Goal: Information Seeking & Learning: Learn about a topic

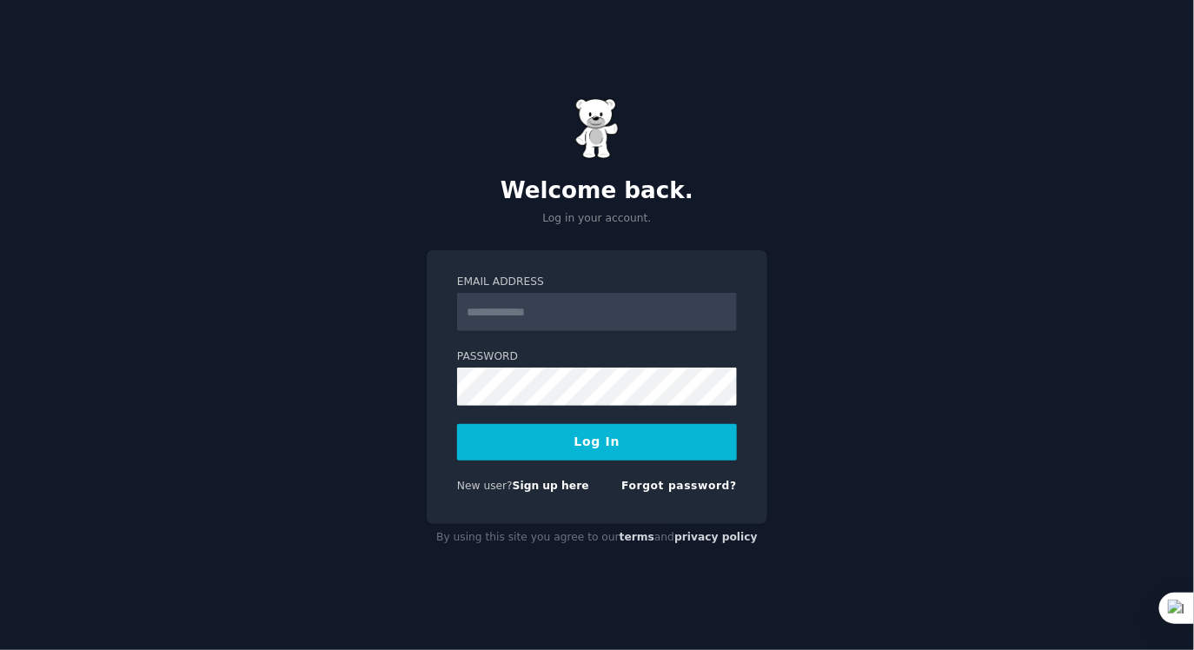
click at [555, 303] on input "Email Address" at bounding box center [597, 312] width 280 height 38
type input "**********"
click at [614, 428] on button "Log In" at bounding box center [597, 442] width 280 height 37
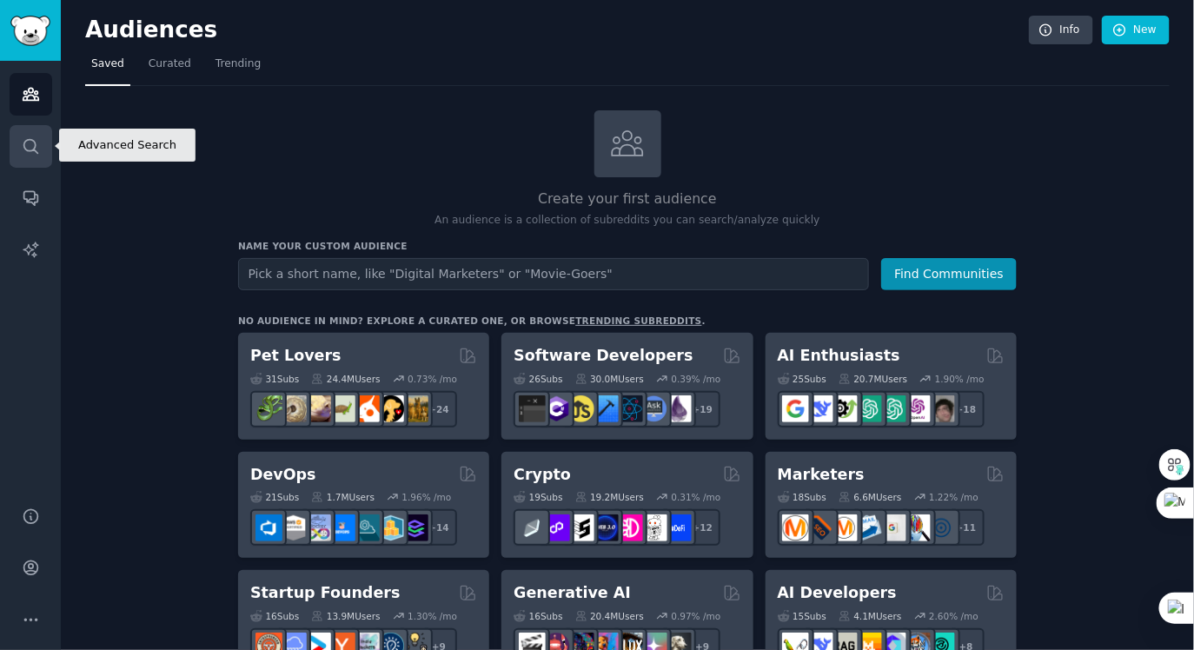
click at [41, 136] on link "Search" at bounding box center [31, 146] width 43 height 43
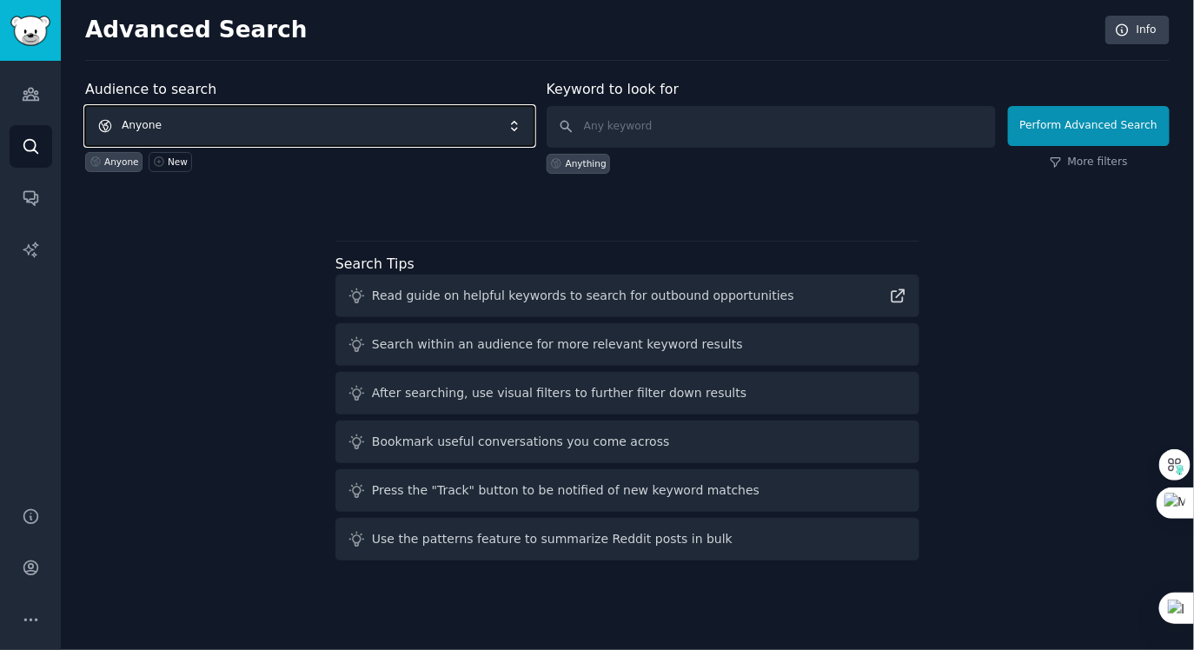
click at [350, 118] on span "Anyone" at bounding box center [309, 126] width 449 height 40
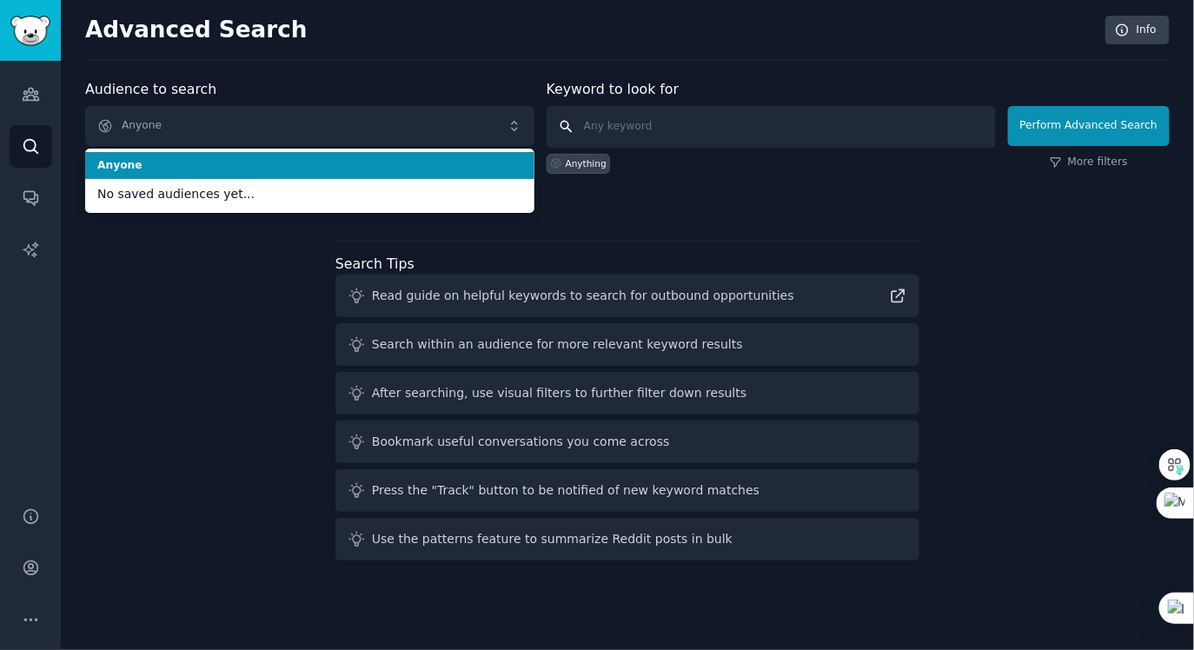
click at [669, 127] on input "text" at bounding box center [771, 127] width 449 height 42
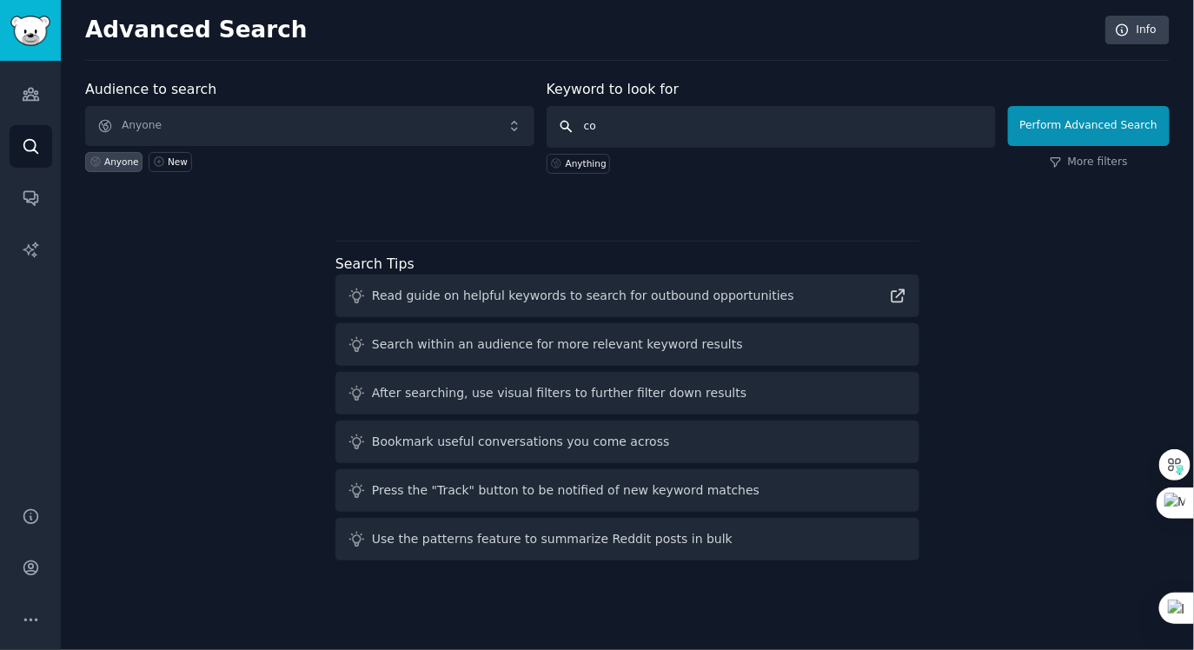
type input "c"
type input "AI Generated Subliminal"
click button "Perform Advanced Search" at bounding box center [1089, 126] width 162 height 40
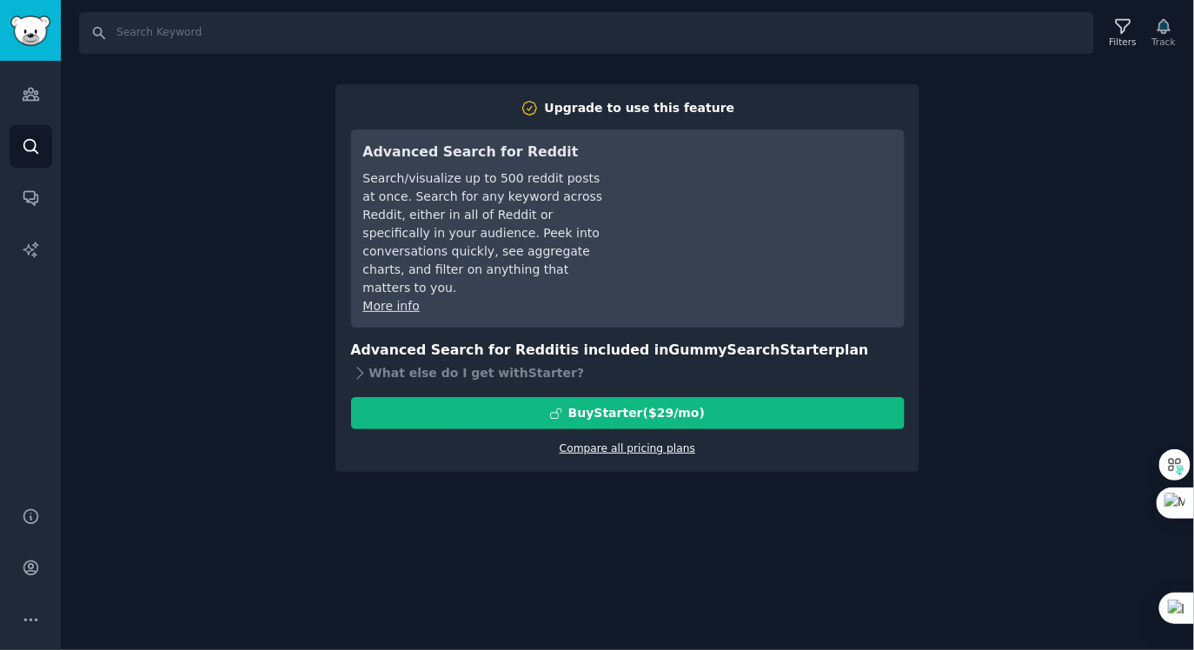
click at [663, 442] on link "Compare all pricing plans" at bounding box center [628, 448] width 136 height 12
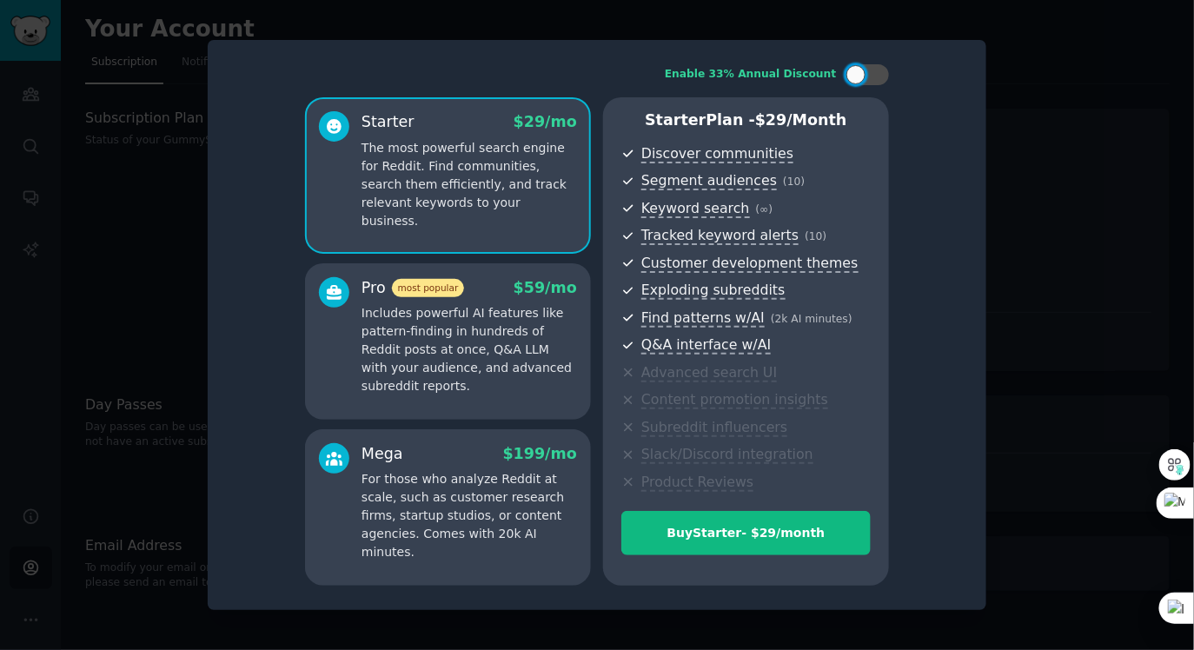
click at [1061, 98] on div at bounding box center [597, 325] width 1194 height 650
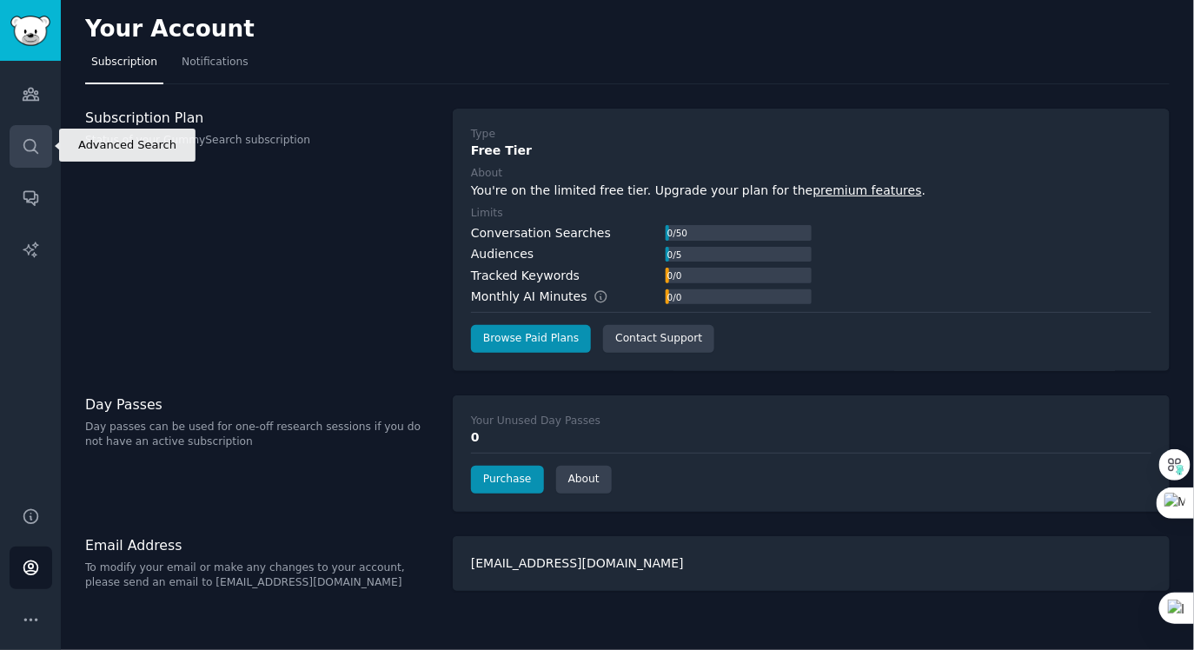
click at [36, 151] on icon "Sidebar" at bounding box center [30, 146] width 14 height 14
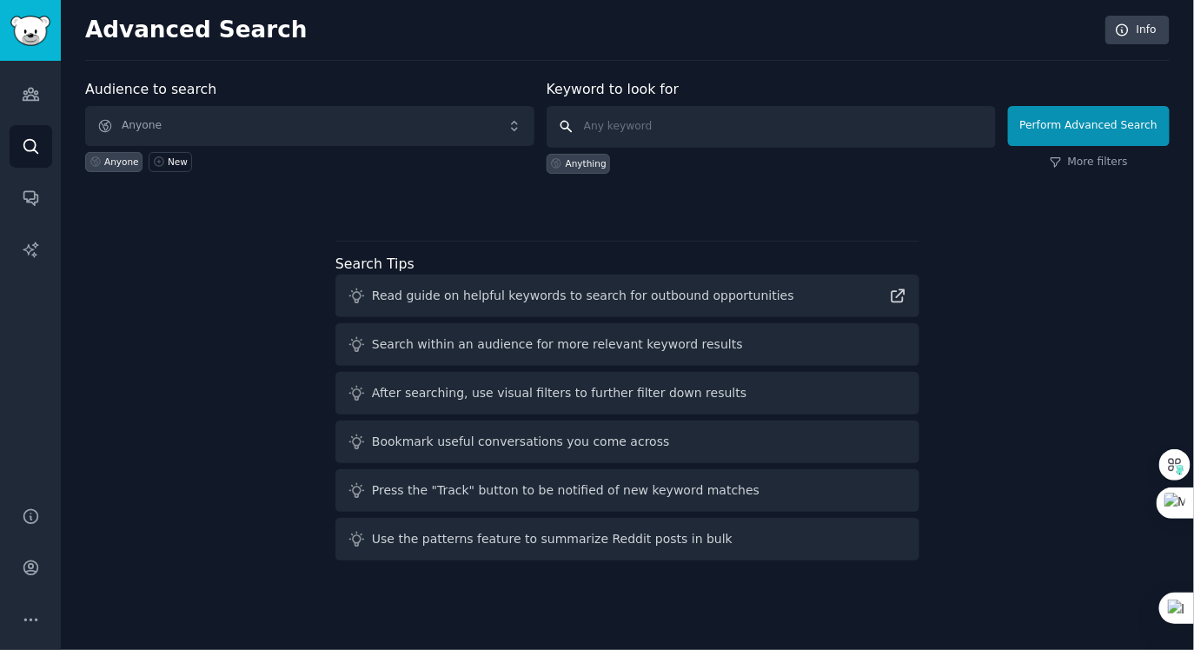
click at [603, 135] on input "text" at bounding box center [771, 127] width 449 height 42
click at [10, 101] on link "Audiences" at bounding box center [31, 94] width 43 height 43
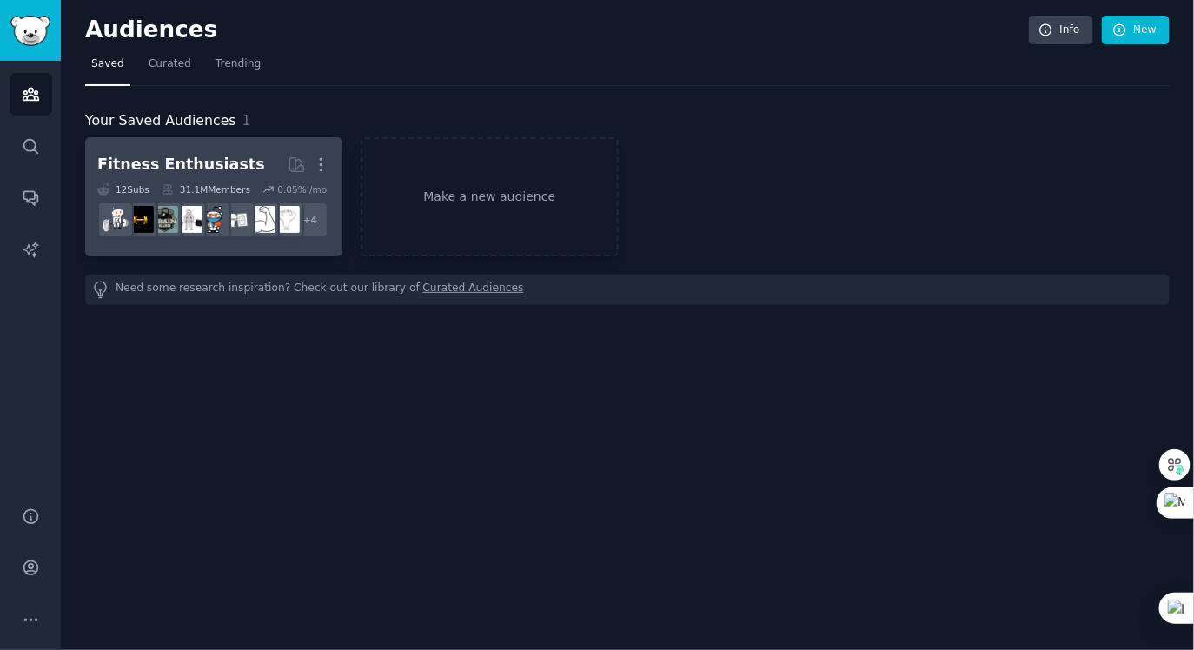
click at [172, 189] on icon at bounding box center [168, 189] width 12 height 12
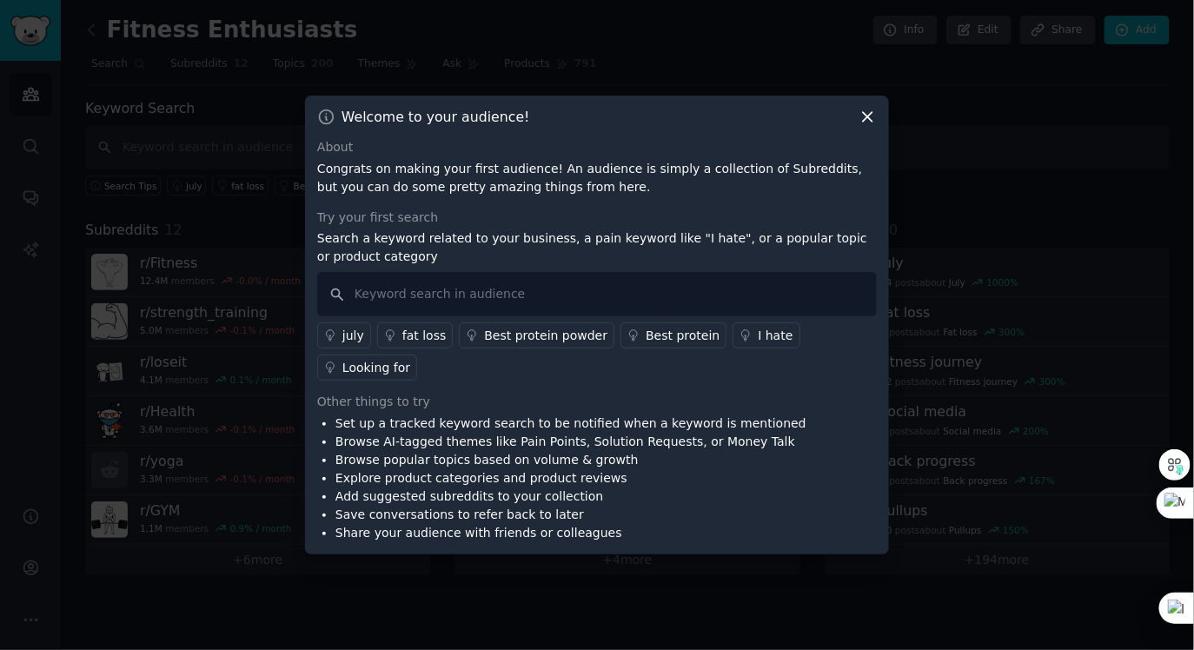
click at [867, 125] on icon at bounding box center [868, 117] width 18 height 18
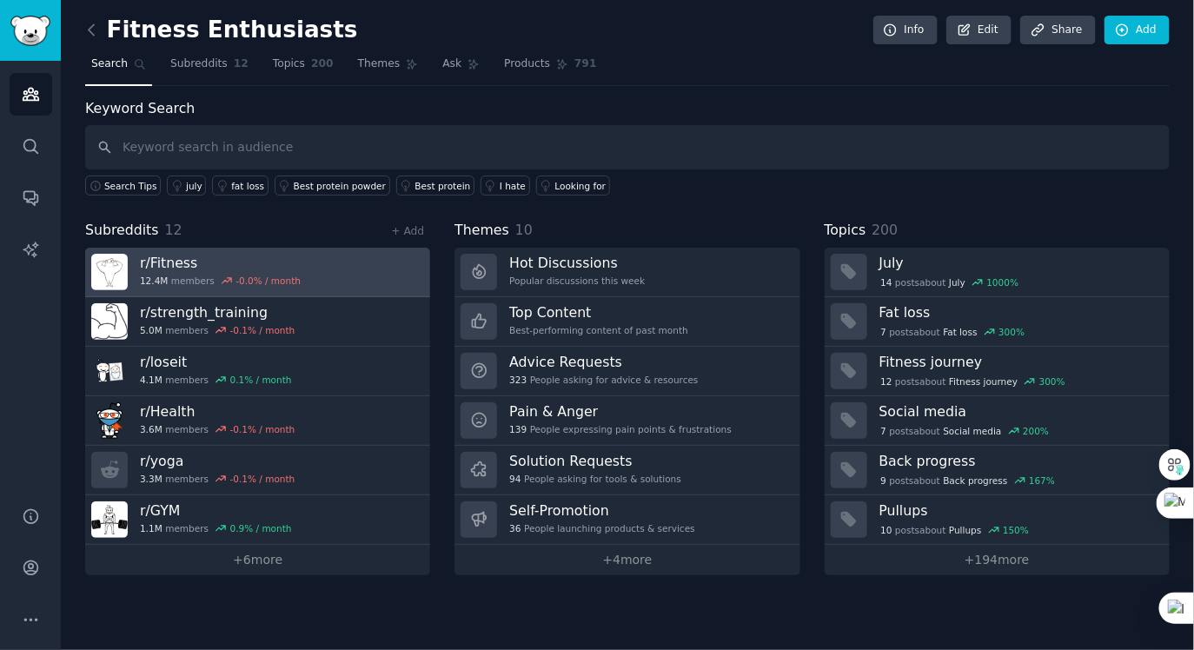
click at [276, 275] on div "-0.0 % / month" at bounding box center [268, 281] width 65 height 12
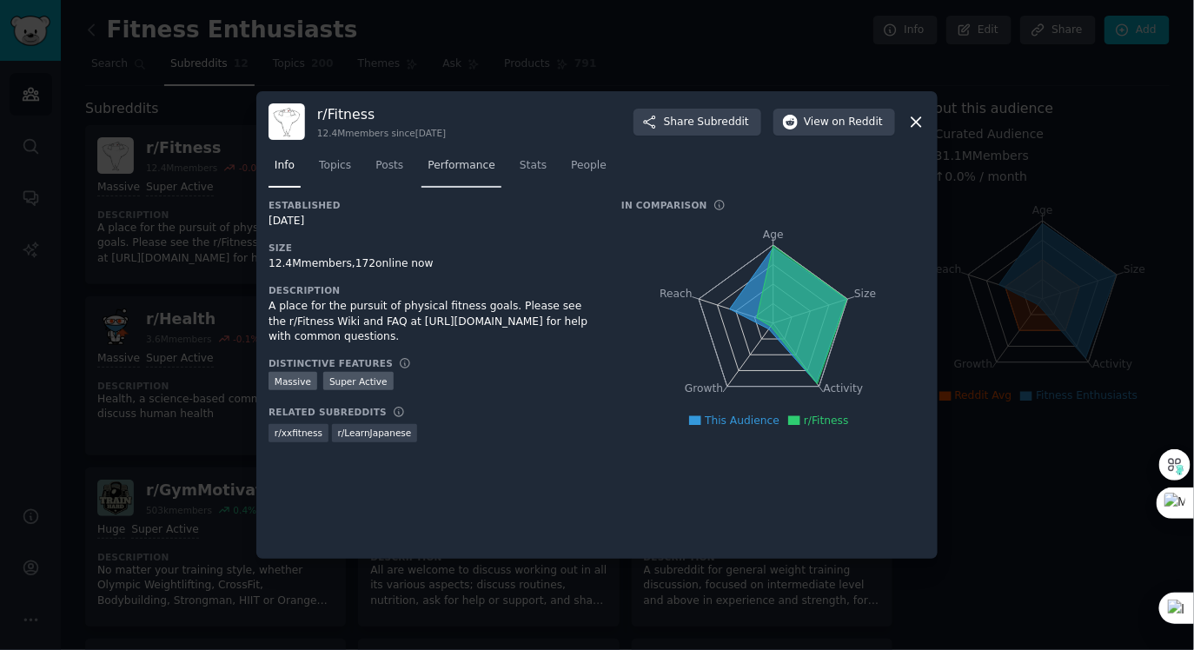
click at [481, 166] on span "Performance" at bounding box center [462, 166] width 68 height 16
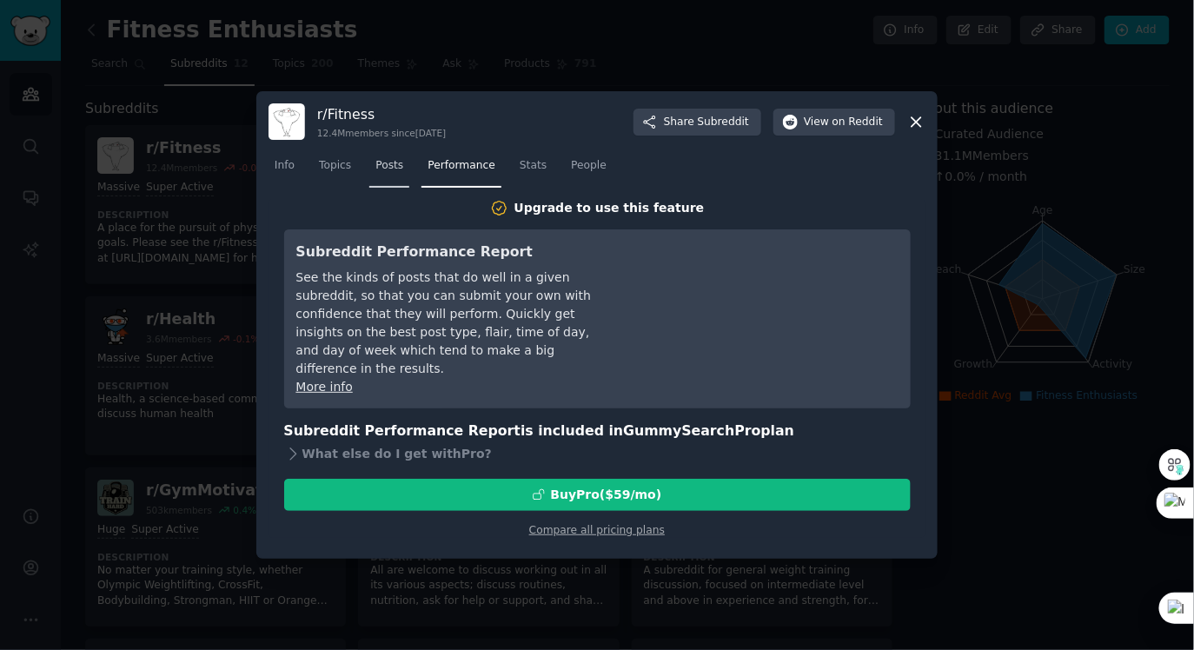
click at [388, 159] on span "Posts" at bounding box center [389, 166] width 28 height 16
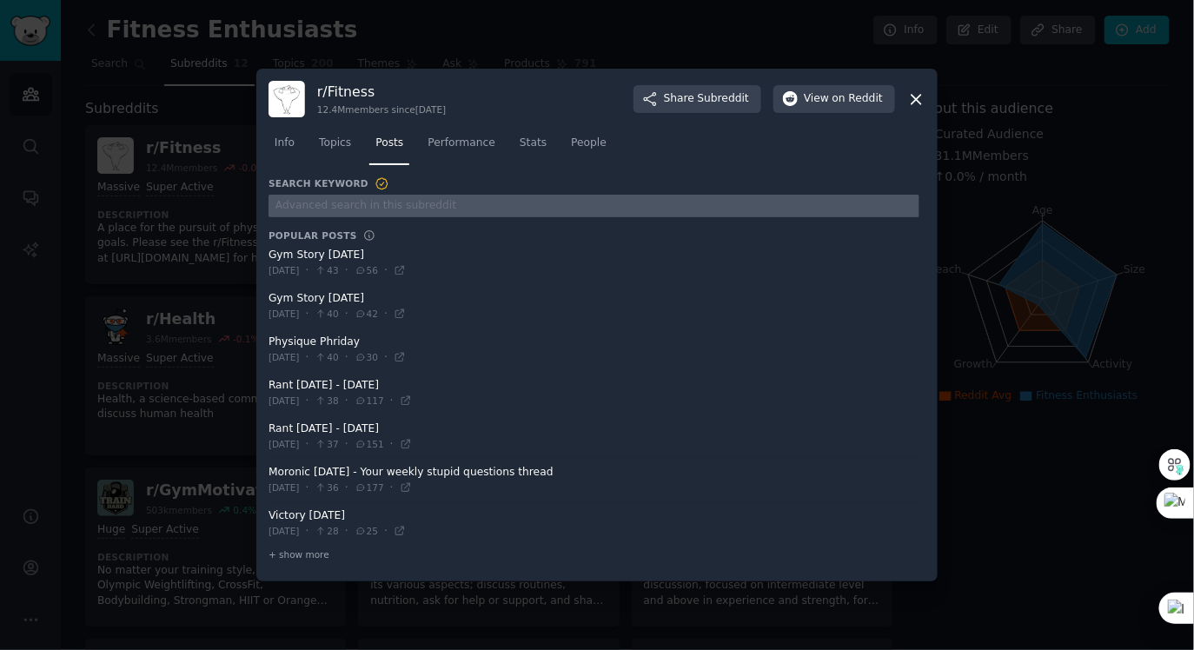
click at [375, 206] on input "text" at bounding box center [594, 206] width 651 height 23
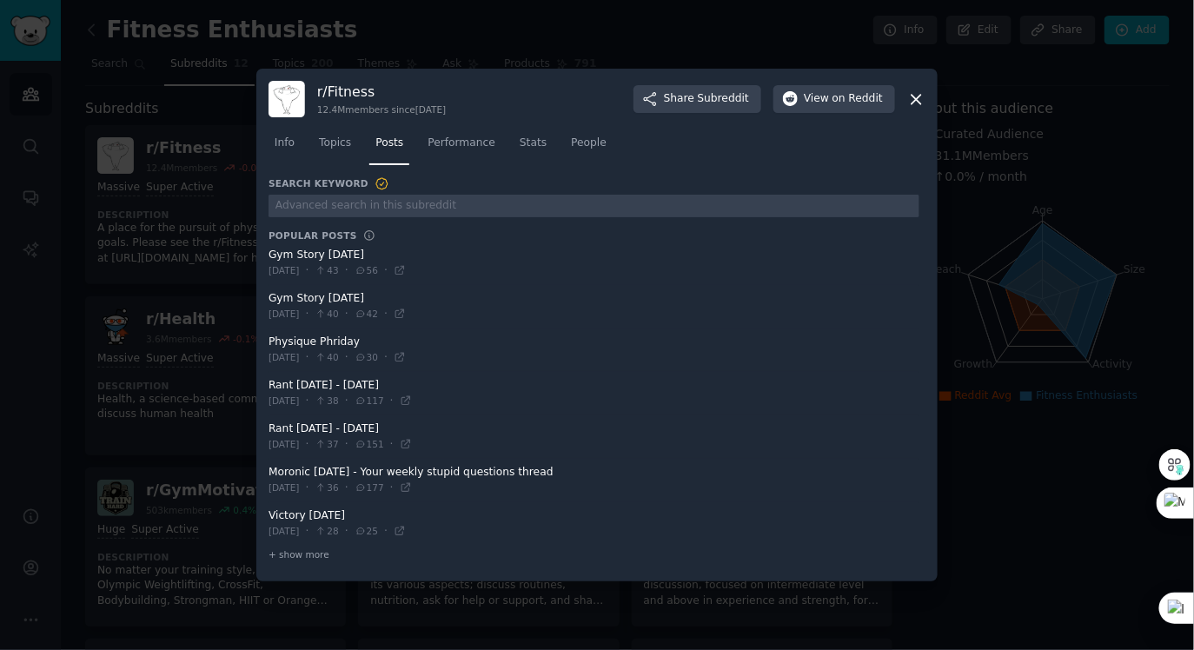
click at [911, 96] on icon at bounding box center [916, 99] width 18 height 18
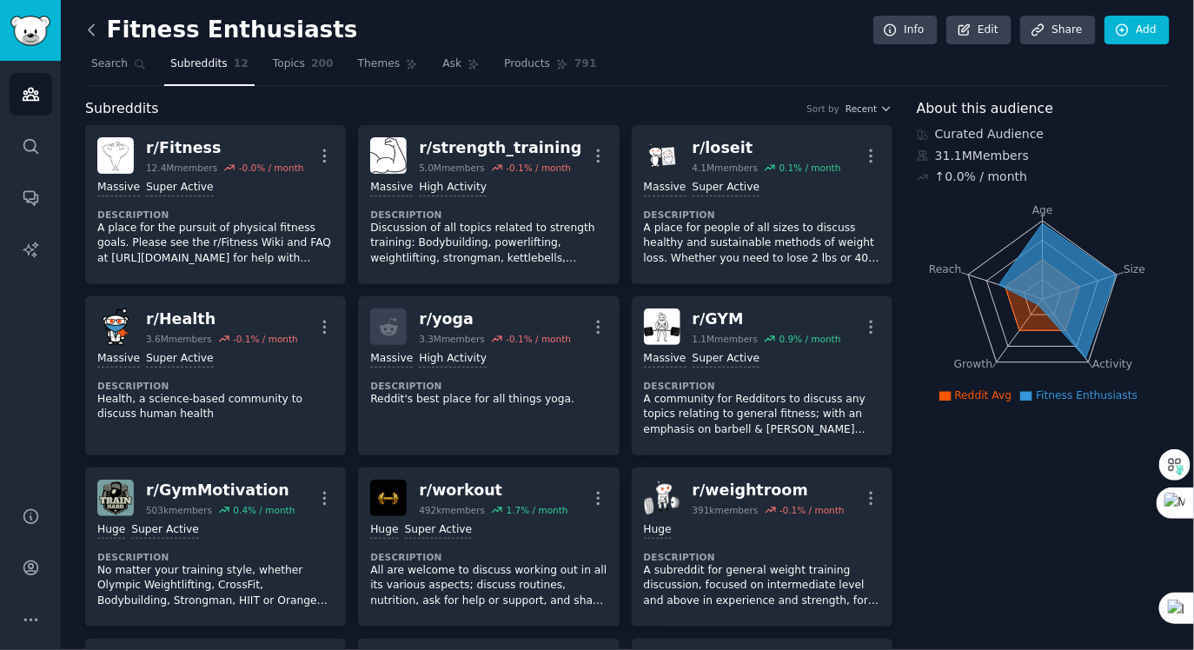
click at [96, 29] on icon at bounding box center [92, 30] width 18 height 18
